Goal: Information Seeking & Learning: Understand process/instructions

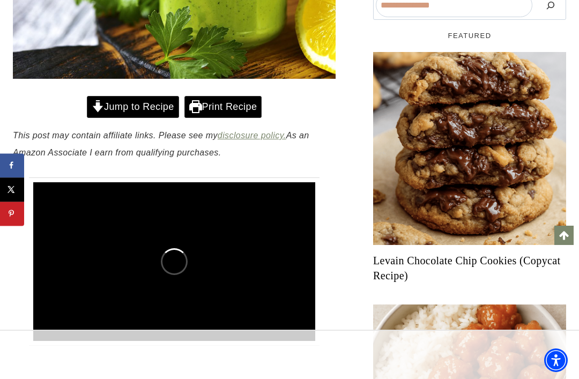
click at [149, 107] on link "Jump to Recipe" at bounding box center [133, 107] width 92 height 22
